Goal: Task Accomplishment & Management: Complete application form

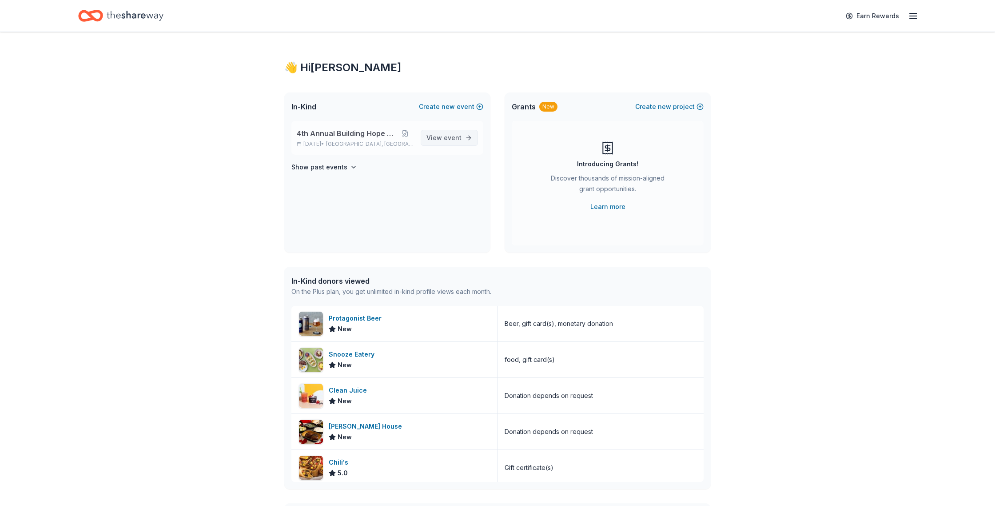
click at [446, 140] on span "event" at bounding box center [453, 138] width 18 height 8
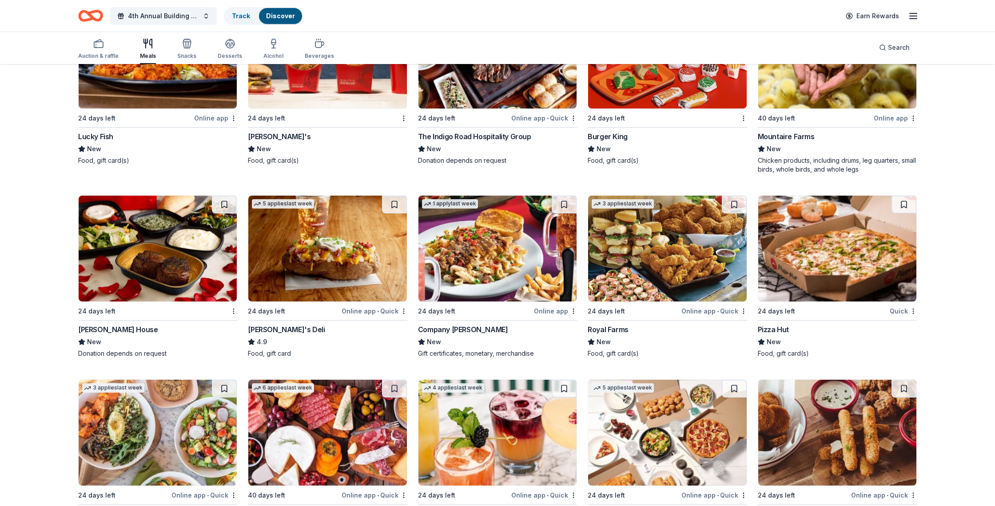
scroll to position [1291, 0]
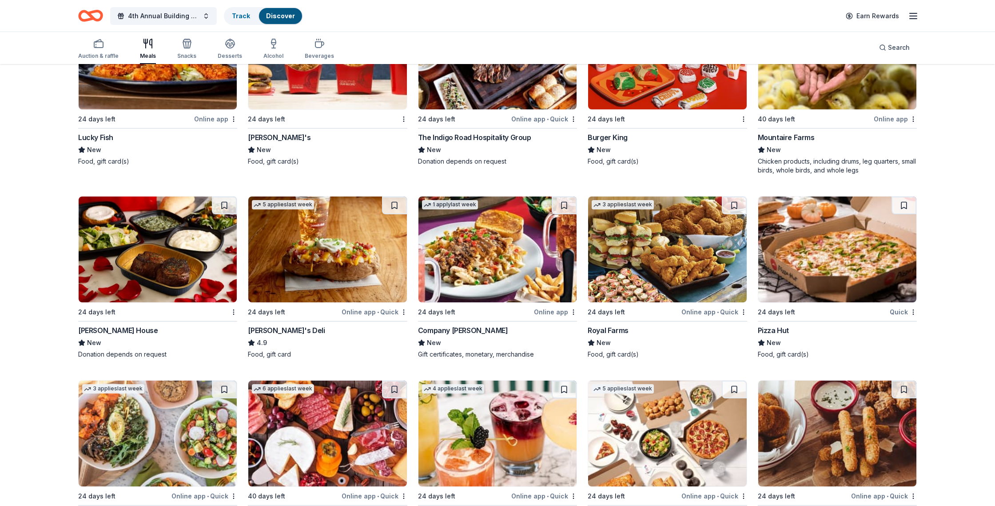
click at [124, 328] on div "Ruth's Chris Steak House" at bounding box center [118, 330] width 80 height 11
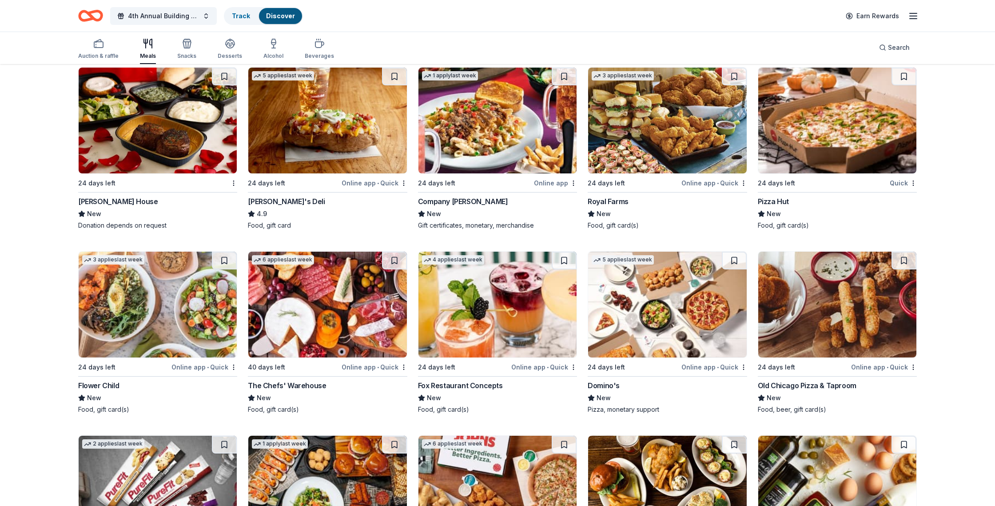
scroll to position [1432, 0]
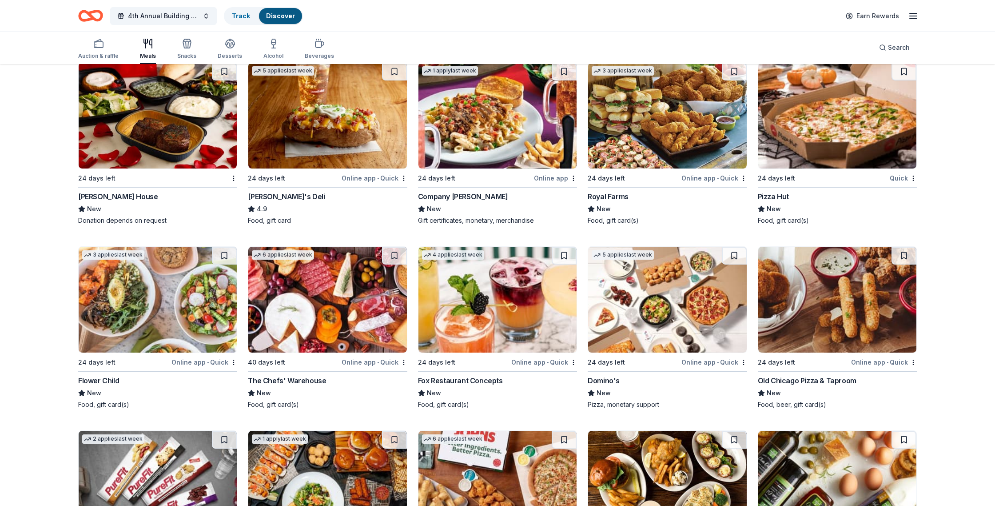
click at [485, 381] on div "Fox Restaurant Concepts" at bounding box center [460, 380] width 85 height 11
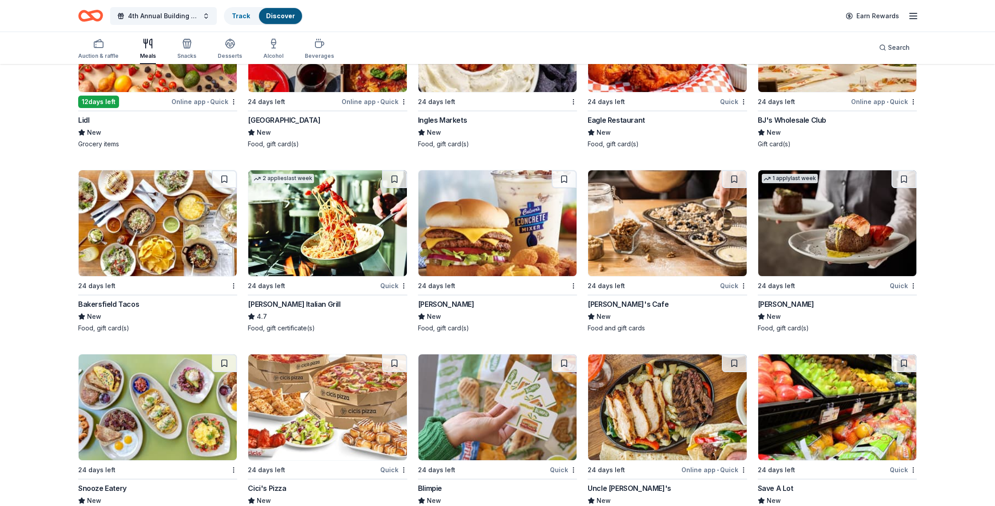
scroll to position [2062, 0]
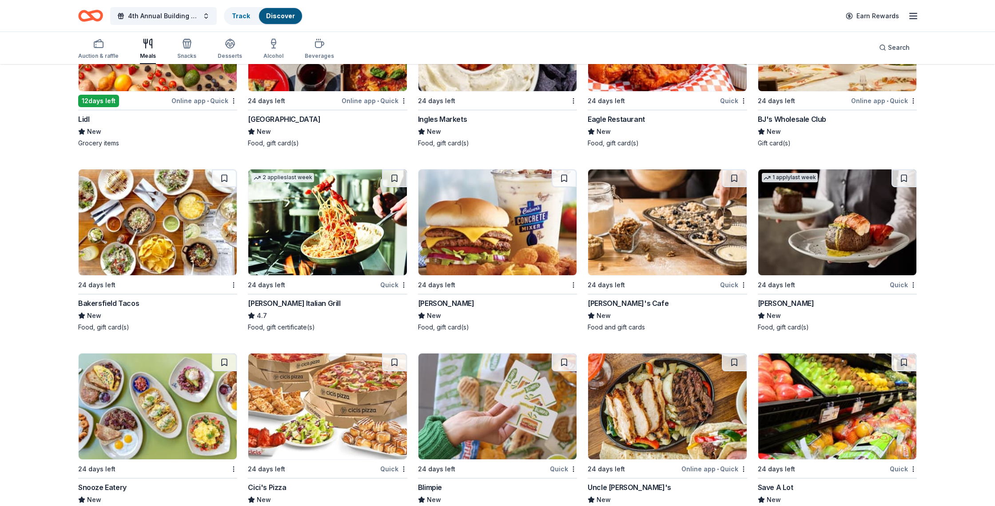
click at [287, 303] on div "Carrabba's Italian Grill" at bounding box center [294, 303] width 92 height 11
click at [847, 246] on img at bounding box center [837, 222] width 158 height 106
click at [522, 252] on img at bounding box center [498, 222] width 158 height 106
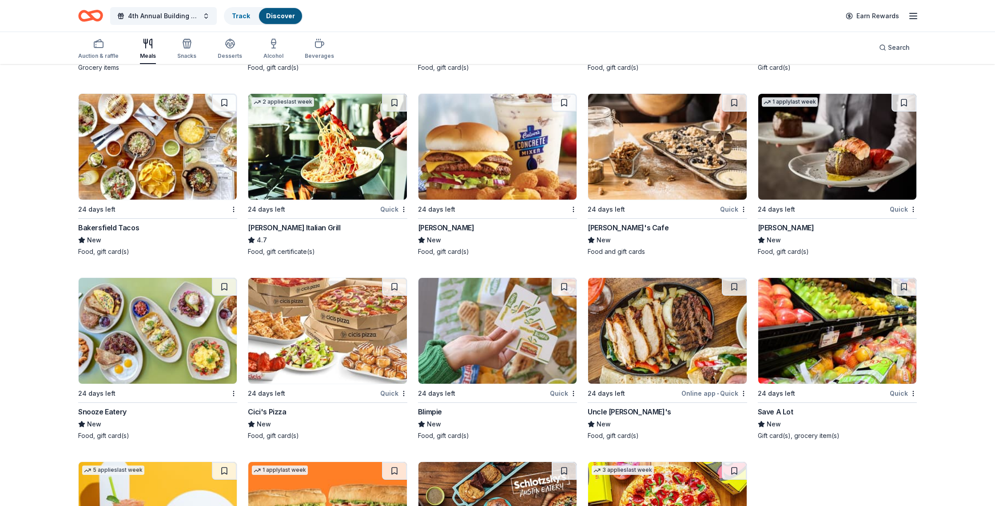
scroll to position [2148, 0]
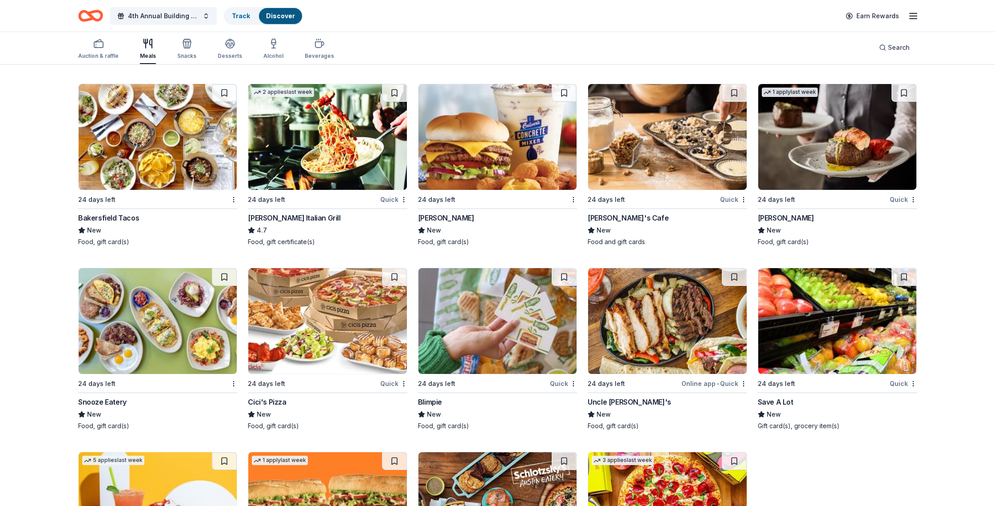
click at [179, 331] on img at bounding box center [158, 321] width 158 height 106
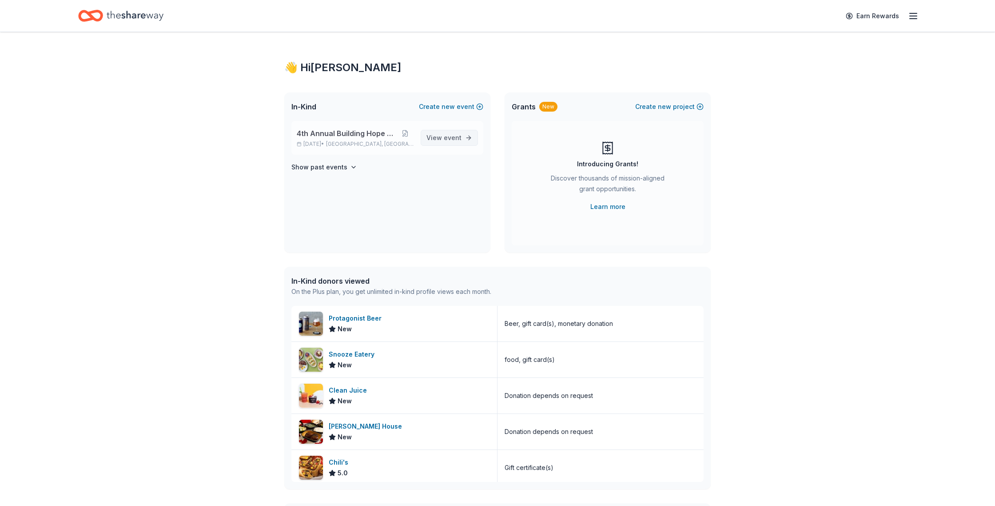
click at [431, 141] on span "View event" at bounding box center [443, 137] width 35 height 11
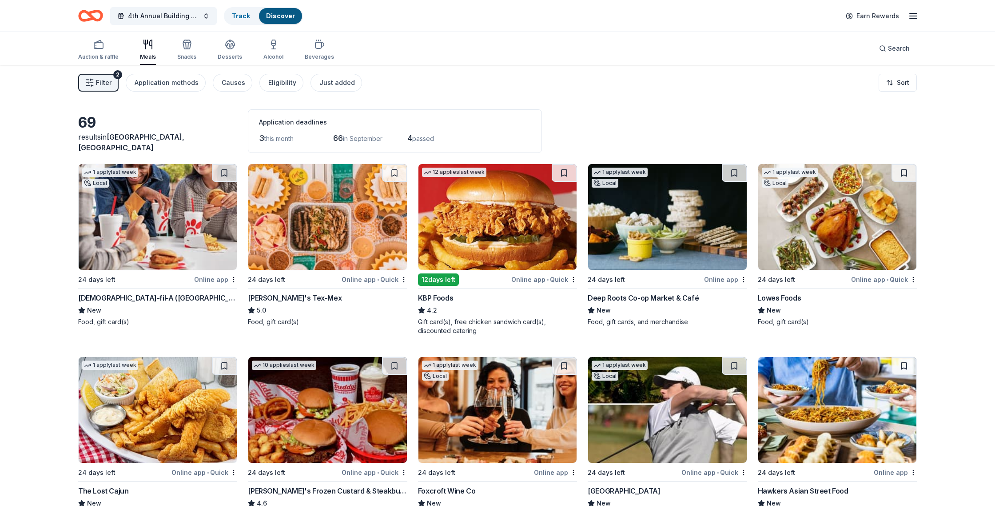
click at [346, 242] on img at bounding box center [327, 217] width 158 height 106
click at [668, 231] on img at bounding box center [667, 217] width 158 height 106
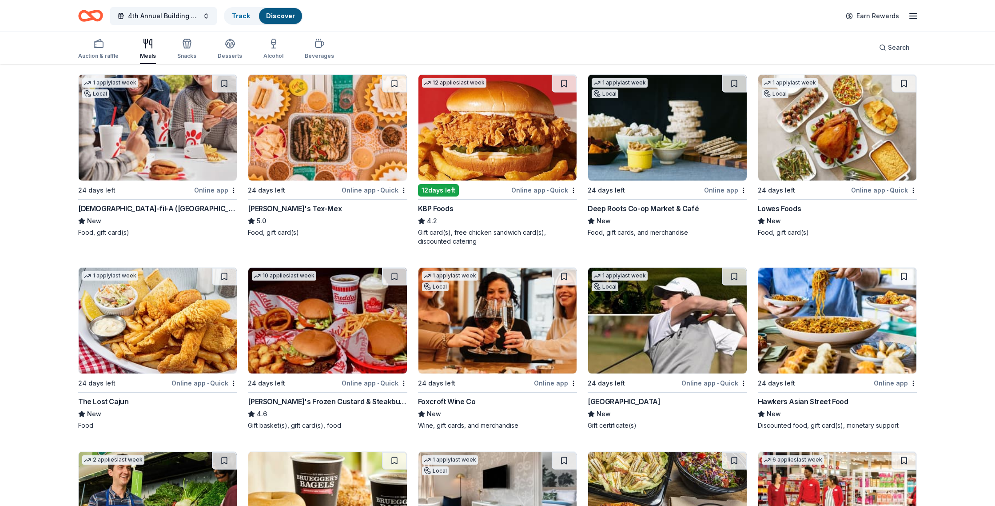
scroll to position [156, 0]
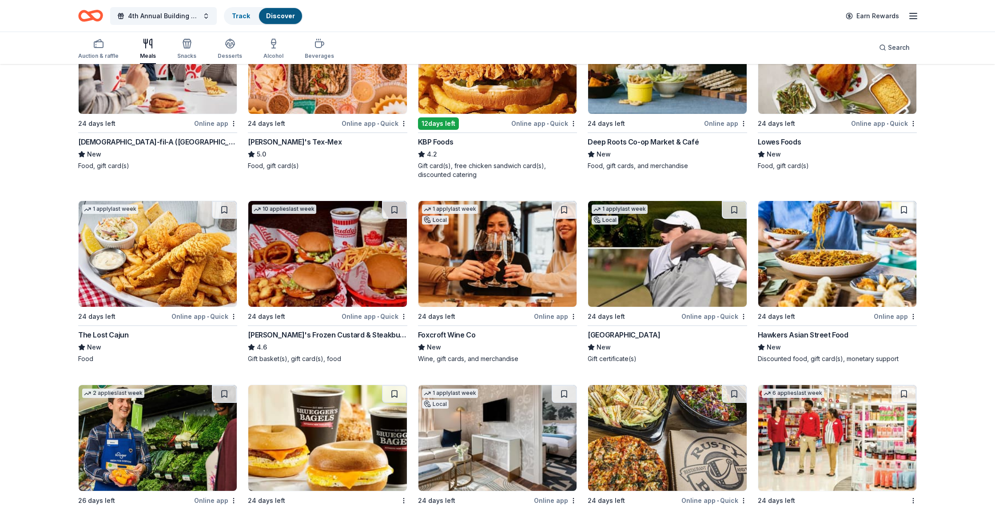
click at [496, 260] on img at bounding box center [498, 254] width 158 height 106
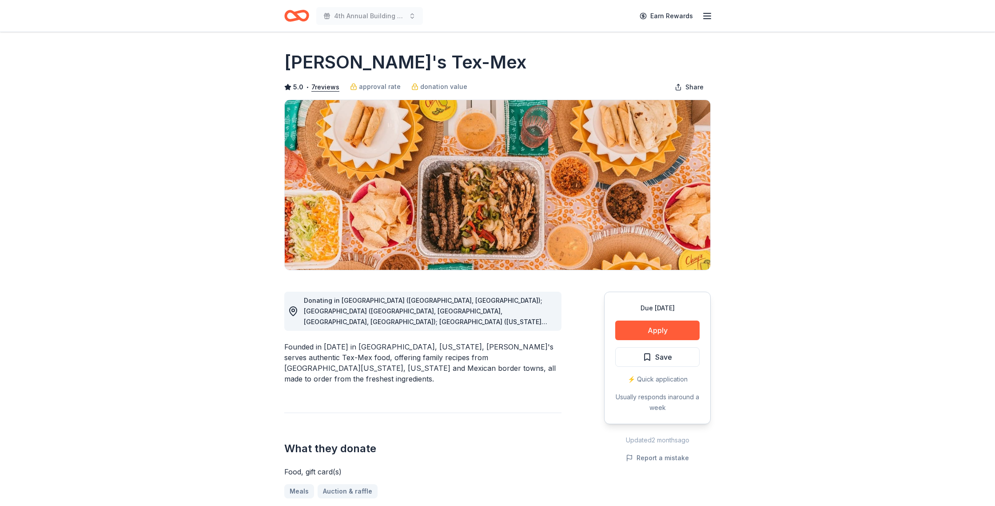
click at [452, 315] on span "Donating in AL (Birmingham, Huntsville); AR (Fayetteville, Little Rock, North L…" at bounding box center [429, 401] width 250 height 210
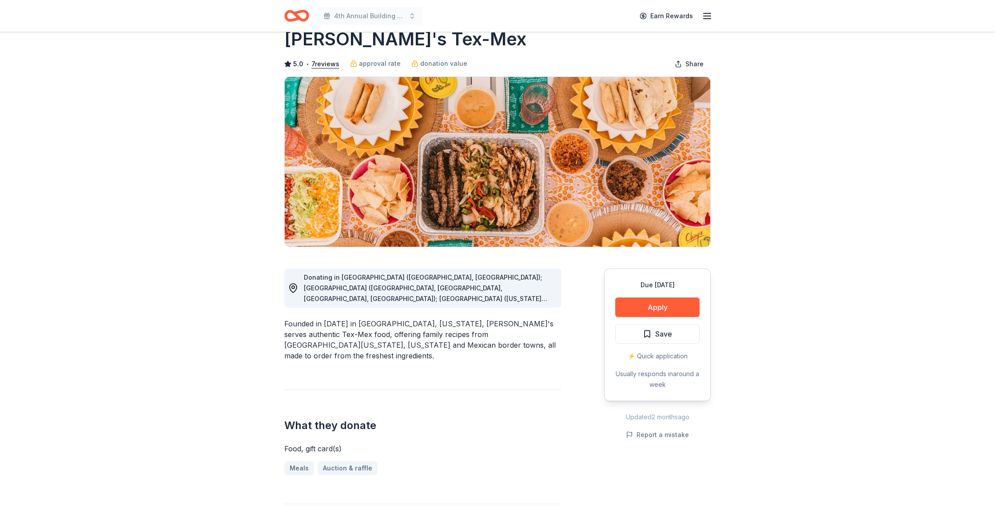
click at [462, 285] on span "Donating in AL (Birmingham, Huntsville); AR (Fayetteville, Little Rock, North L…" at bounding box center [429, 378] width 250 height 210
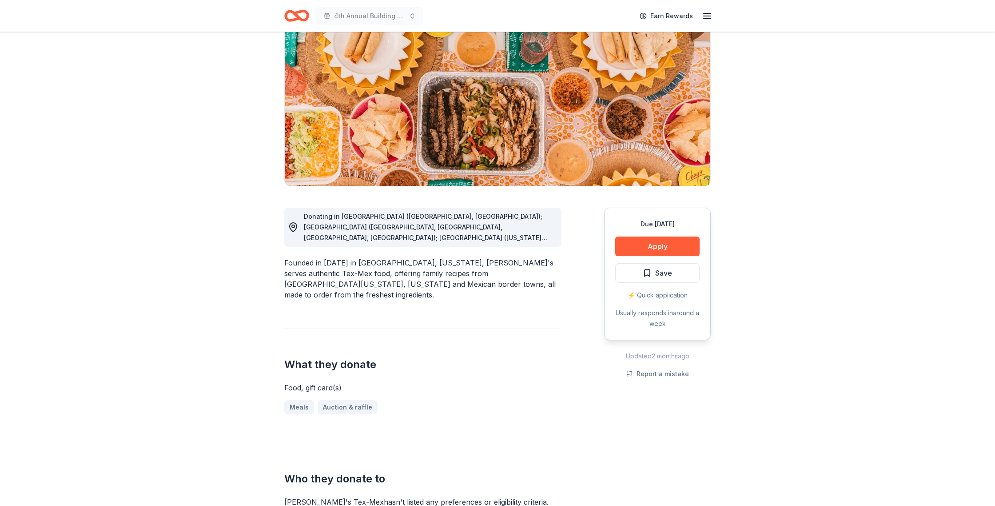
scroll to position [0, 0]
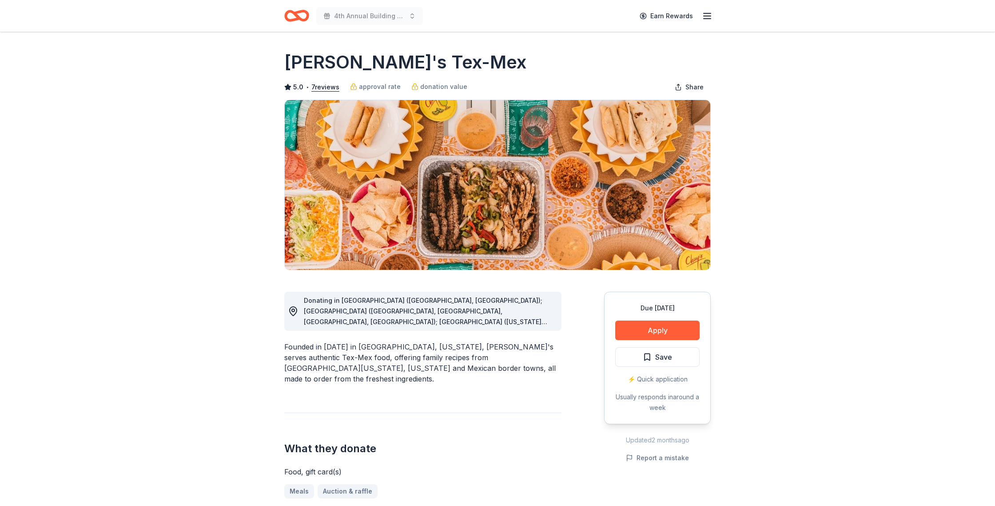
click at [510, 311] on span "Donating in AL (Birmingham, Huntsville); AR (Fayetteville, Little Rock, North L…" at bounding box center [429, 401] width 250 height 210
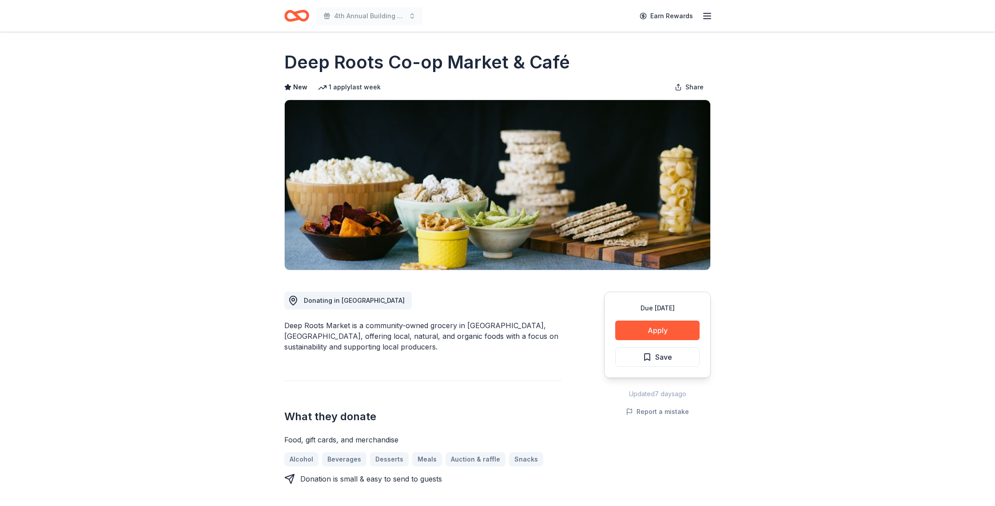
scroll to position [14, 0]
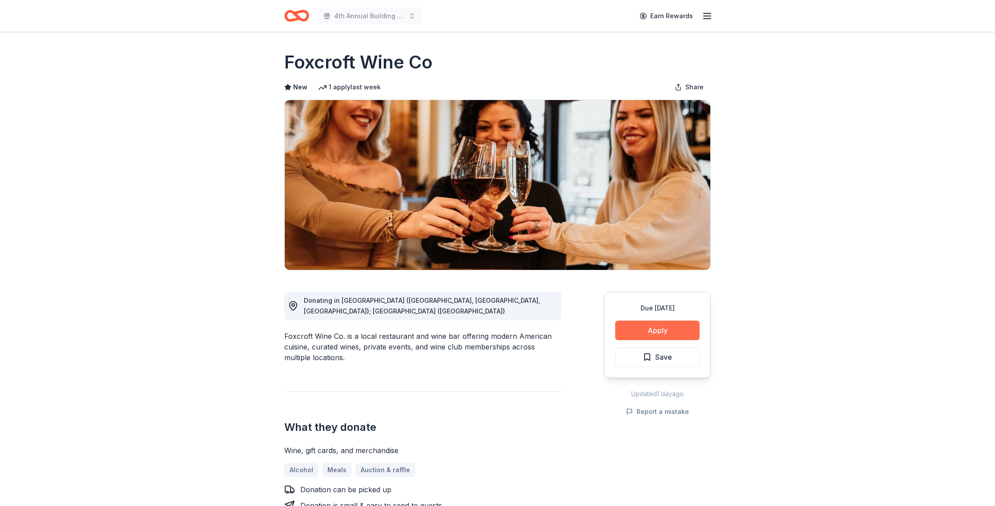
click at [660, 328] on button "Apply" at bounding box center [657, 330] width 84 height 20
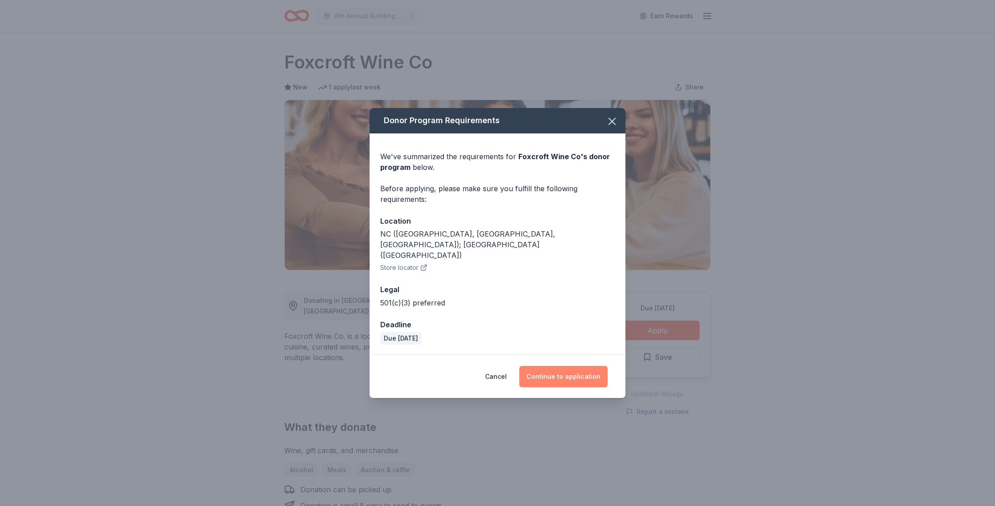
click at [571, 366] on button "Continue to application" at bounding box center [563, 376] width 88 height 21
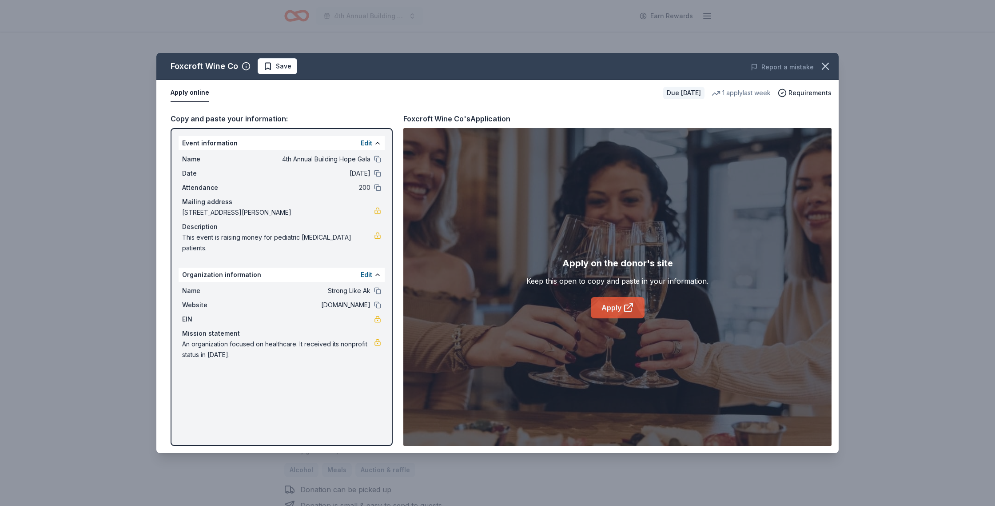
click at [611, 302] on link "Apply" at bounding box center [618, 307] width 54 height 21
click at [622, 304] on link "Apply" at bounding box center [618, 307] width 54 height 21
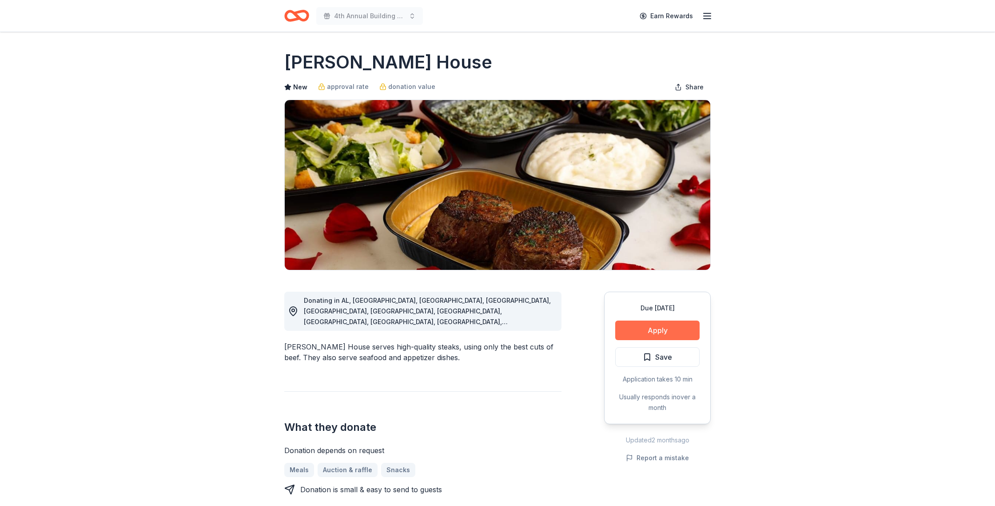
click at [658, 331] on button "Apply" at bounding box center [657, 330] width 84 height 20
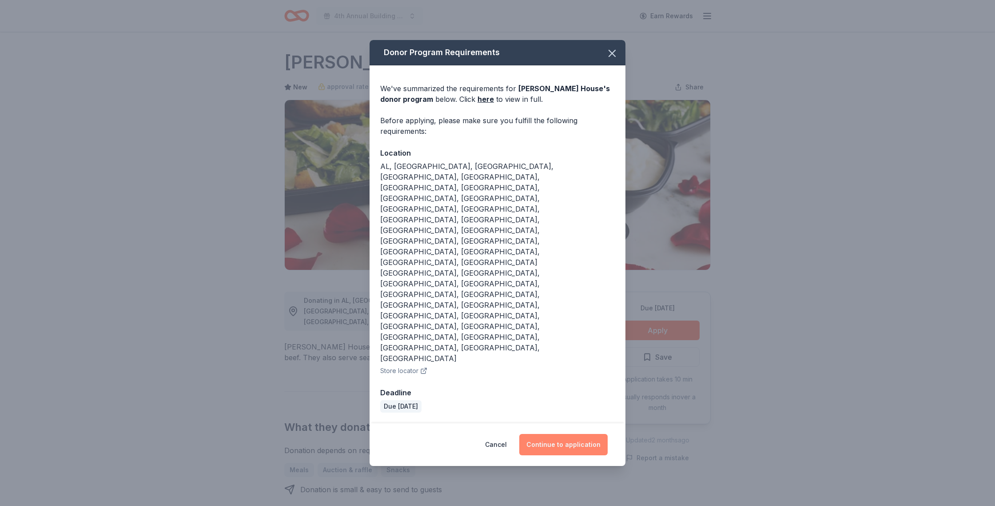
click at [551, 434] on button "Continue to application" at bounding box center [563, 444] width 88 height 21
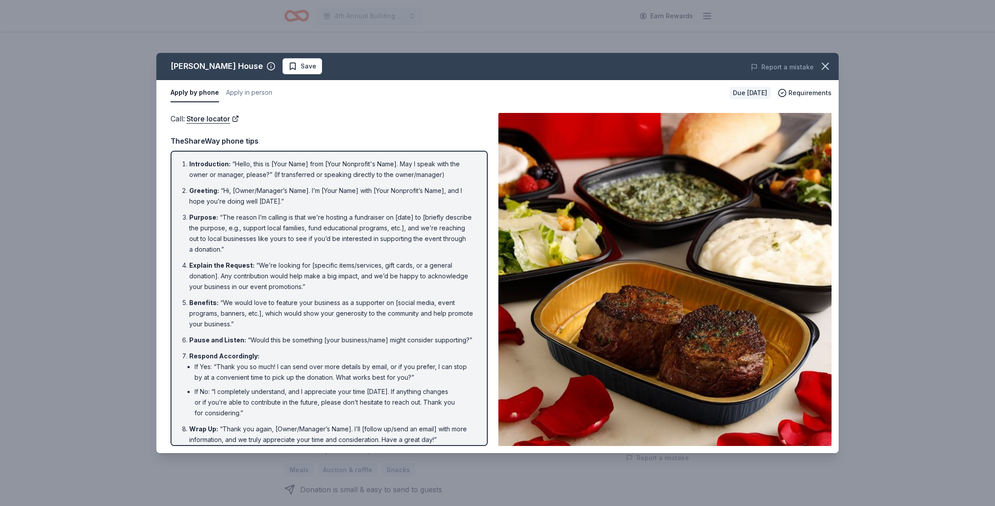
scroll to position [7, 0]
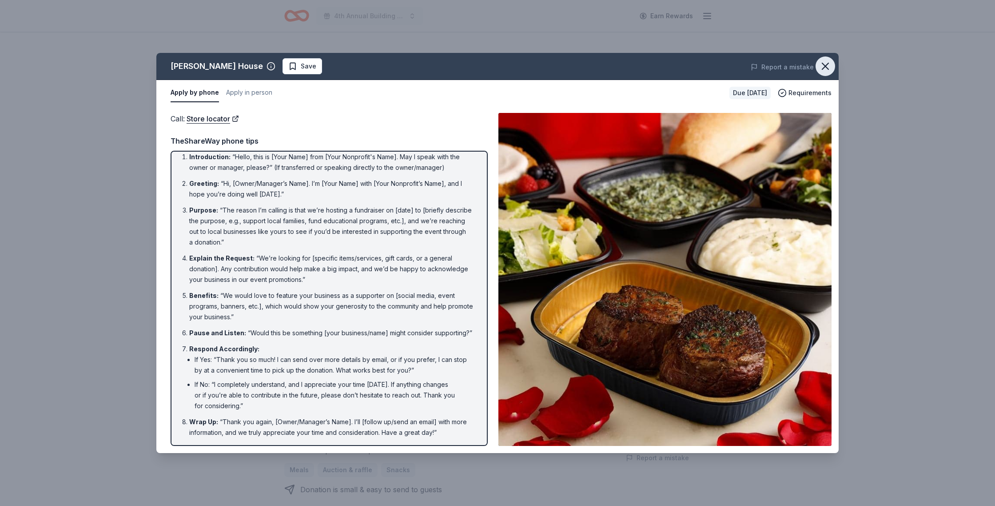
click at [829, 62] on icon "button" at bounding box center [825, 66] width 12 height 12
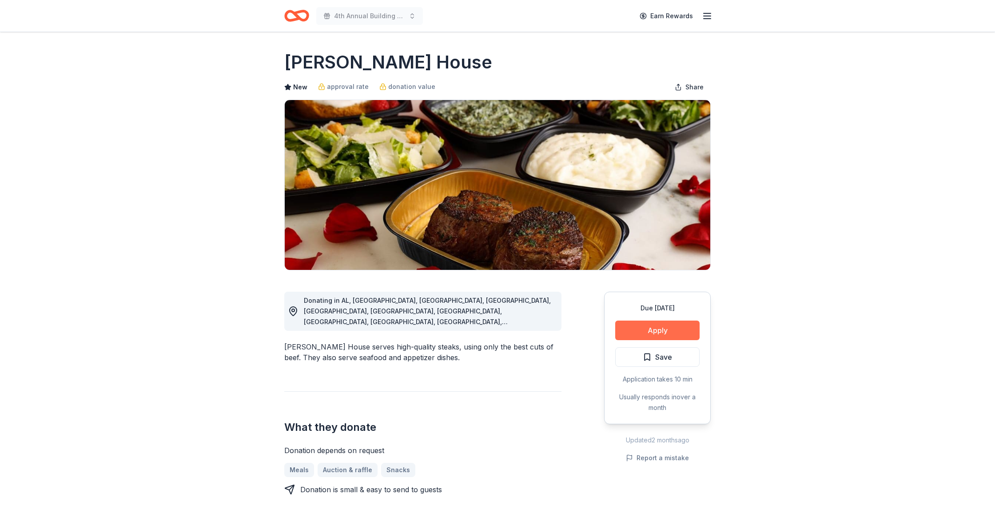
click at [675, 332] on button "Apply" at bounding box center [657, 330] width 84 height 20
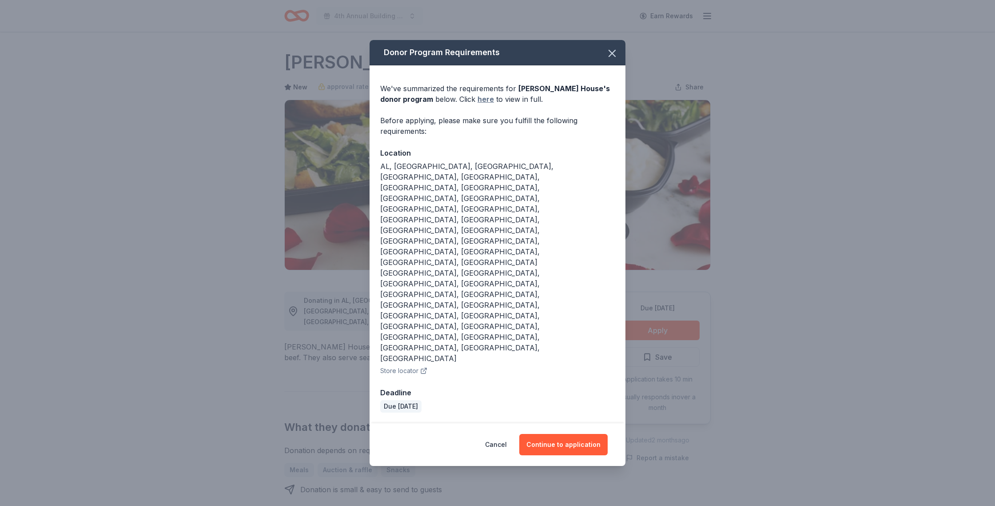
click at [484, 104] on link "here" at bounding box center [486, 99] width 16 height 11
click at [617, 60] on icon "button" at bounding box center [612, 53] width 12 height 12
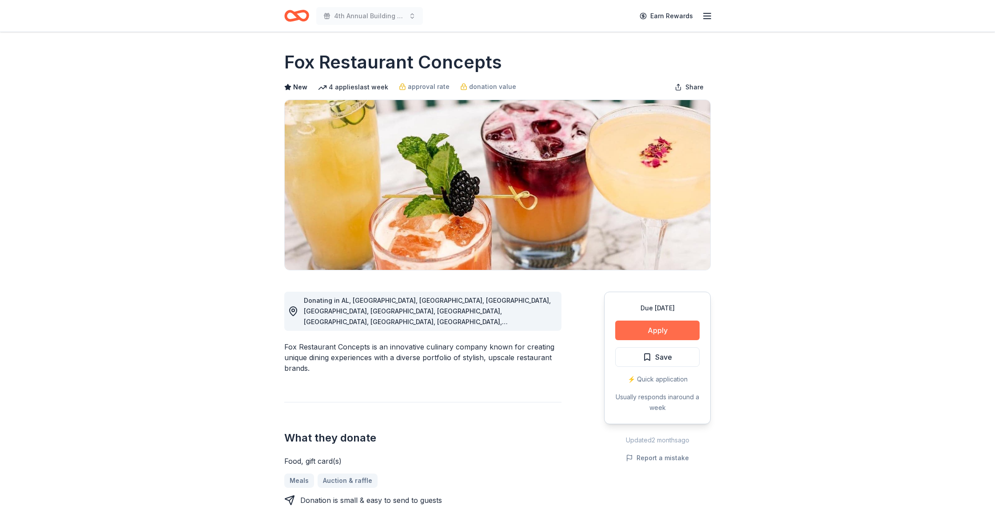
click at [662, 328] on button "Apply" at bounding box center [657, 330] width 84 height 20
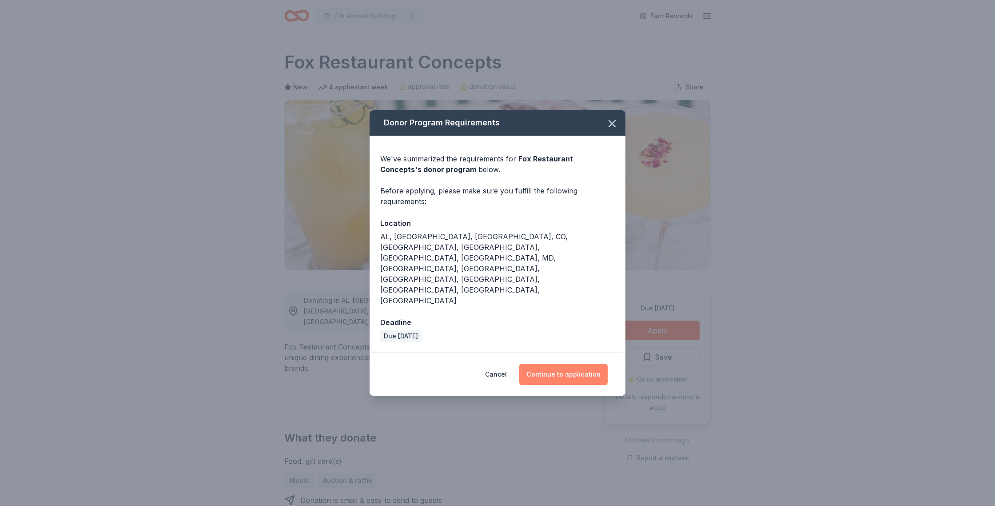
click at [581, 363] on button "Continue to application" at bounding box center [563, 373] width 88 height 21
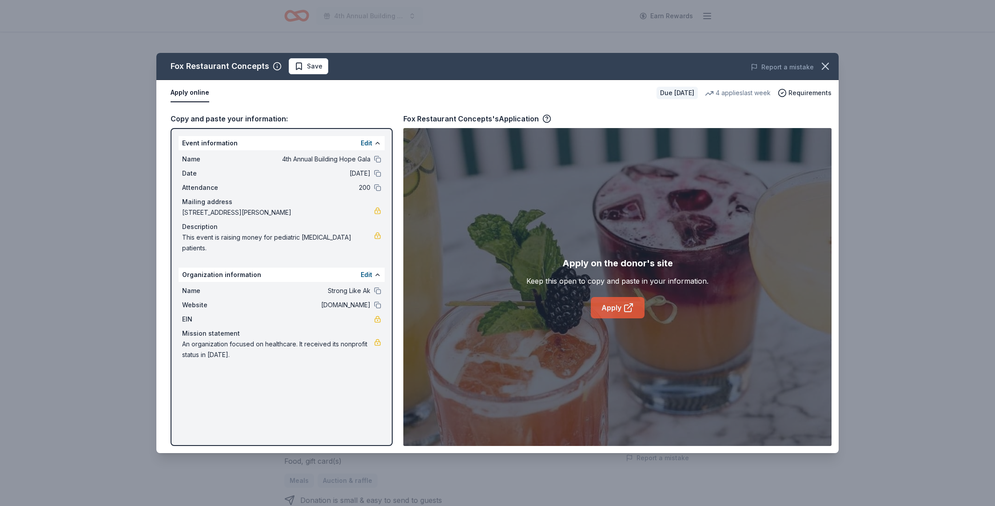
click at [618, 304] on link "Apply" at bounding box center [618, 307] width 54 height 21
click at [823, 67] on icon "button" at bounding box center [825, 66] width 12 height 12
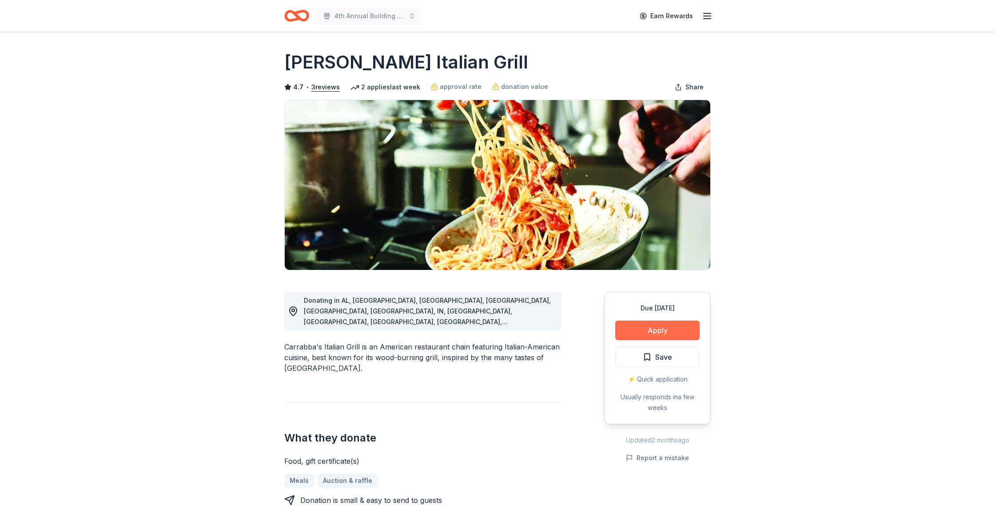
click at [652, 328] on button "Apply" at bounding box center [657, 330] width 84 height 20
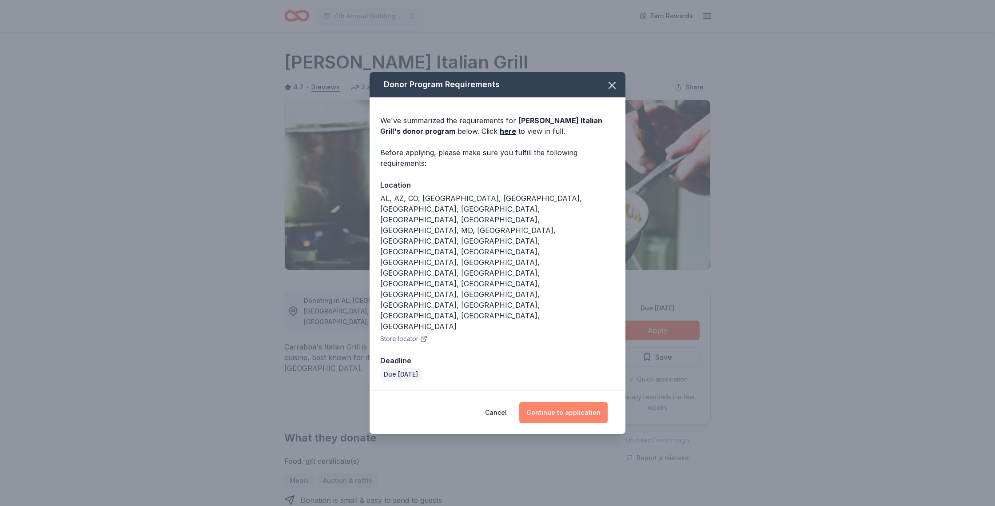
click at [552, 402] on button "Continue to application" at bounding box center [563, 412] width 88 height 21
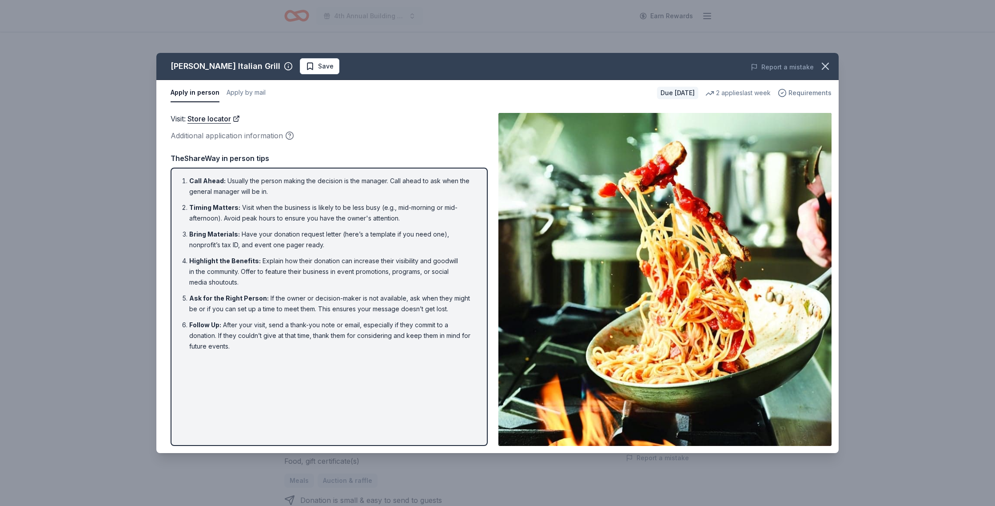
click at [810, 90] on span "Requirements" at bounding box center [810, 93] width 43 height 11
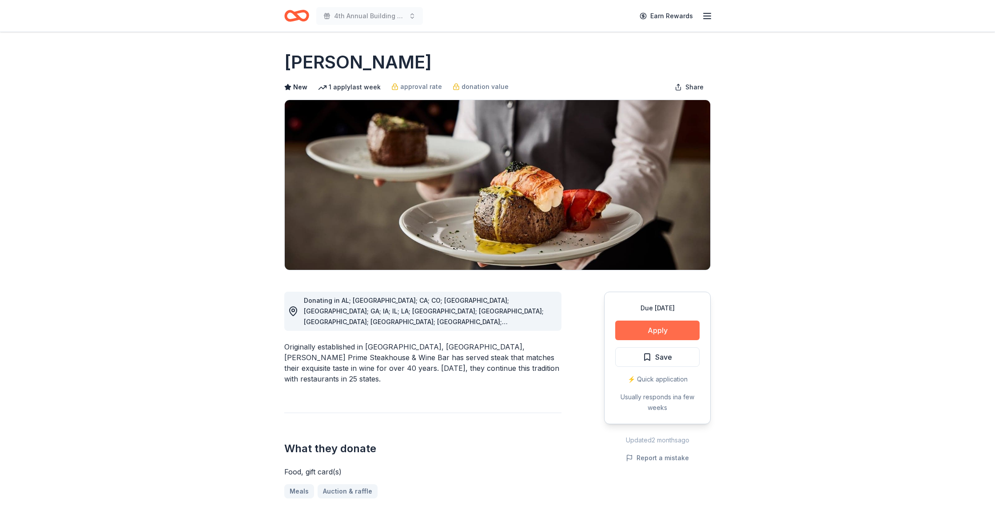
click at [650, 332] on button "Apply" at bounding box center [657, 330] width 84 height 20
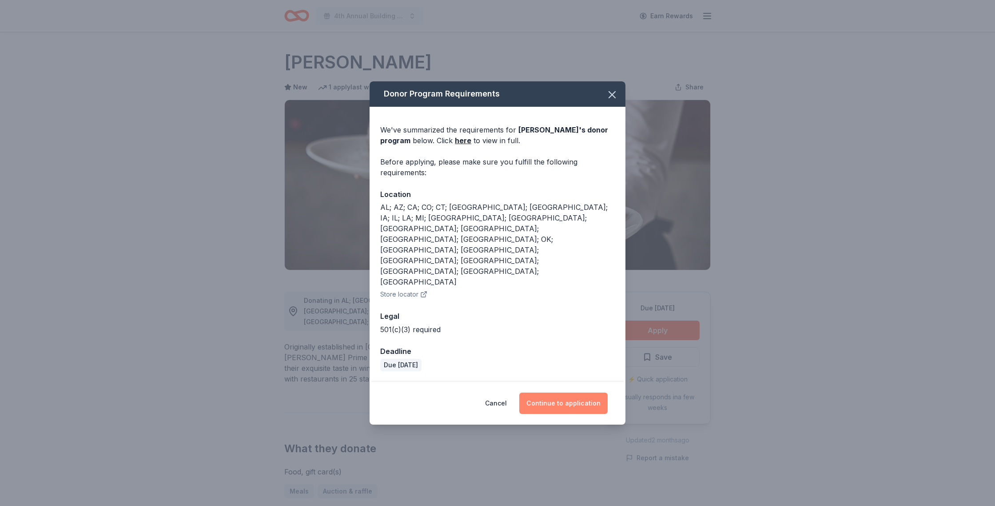
click at [577, 392] on button "Continue to application" at bounding box center [563, 402] width 88 height 21
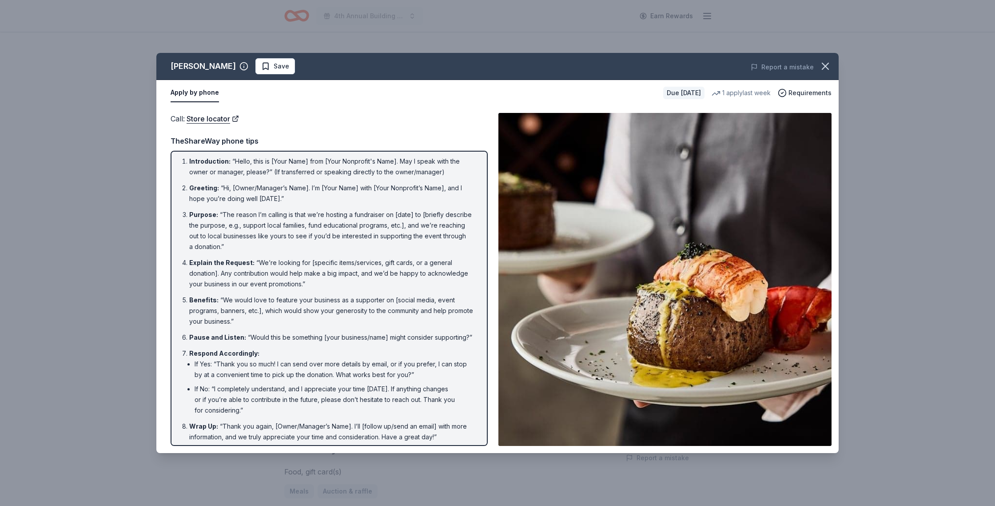
scroll to position [7, 0]
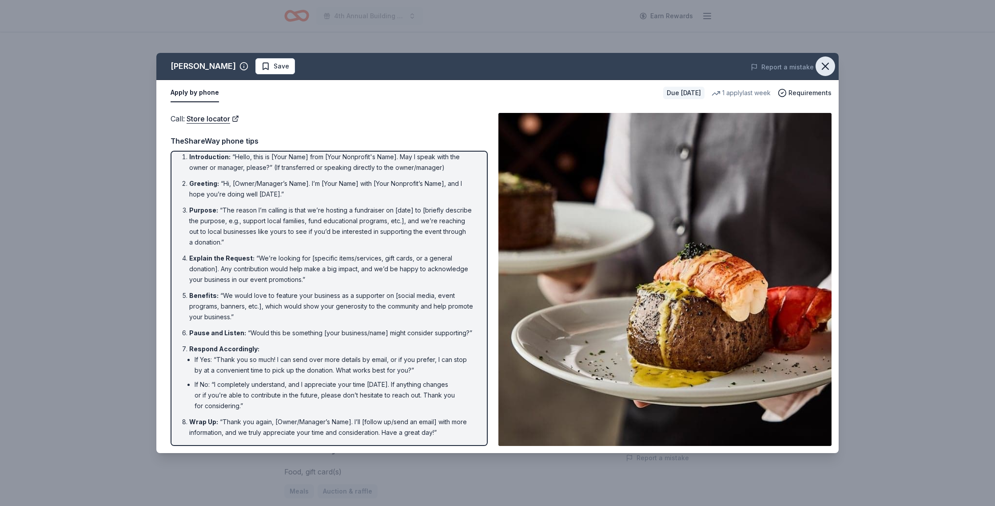
click at [825, 64] on icon "button" at bounding box center [825, 66] width 12 height 12
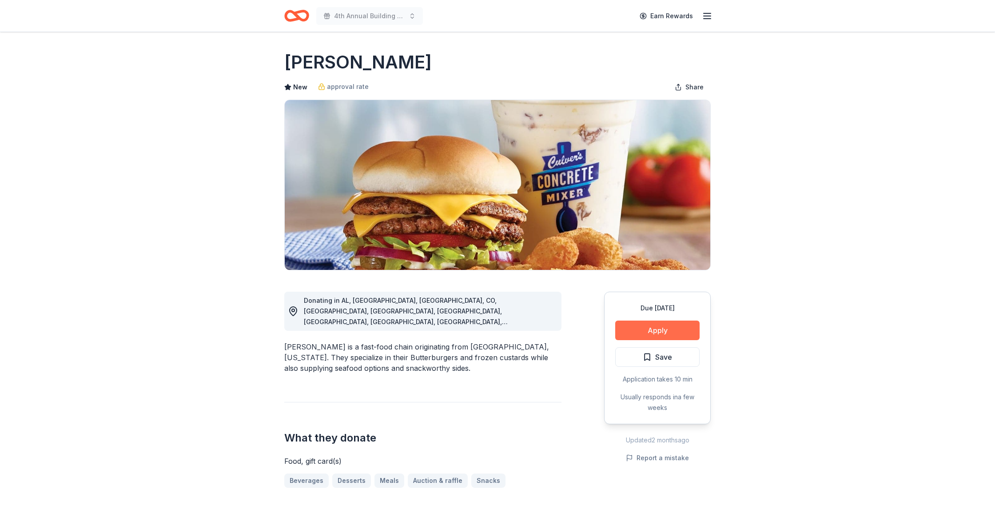
click at [641, 333] on button "Apply" at bounding box center [657, 330] width 84 height 20
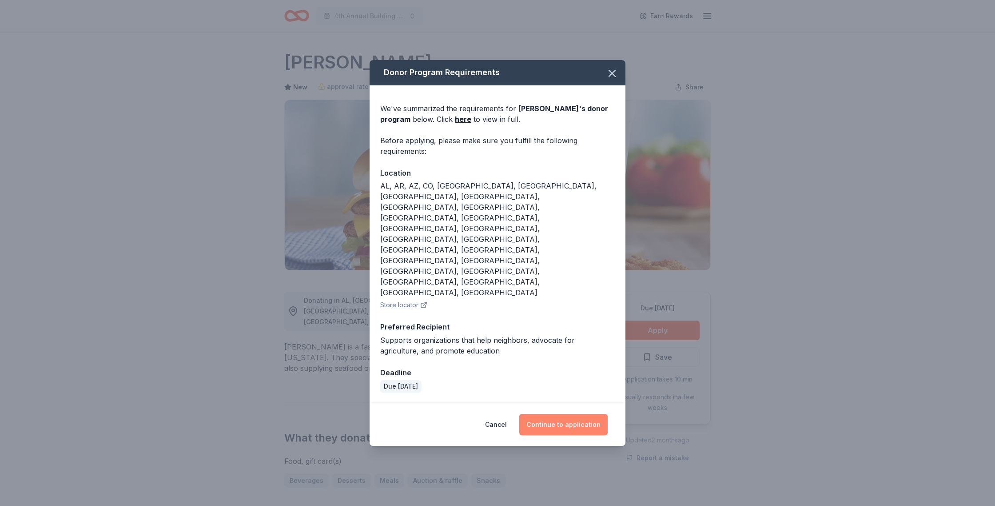
click at [554, 414] on button "Continue to application" at bounding box center [563, 424] width 88 height 21
